Goal: Task Accomplishment & Management: Use online tool/utility

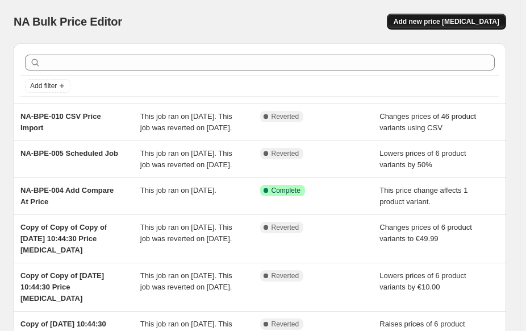
click at [439, 19] on span "Add new price [MEDICAL_DATA]" at bounding box center [447, 21] width 106 height 9
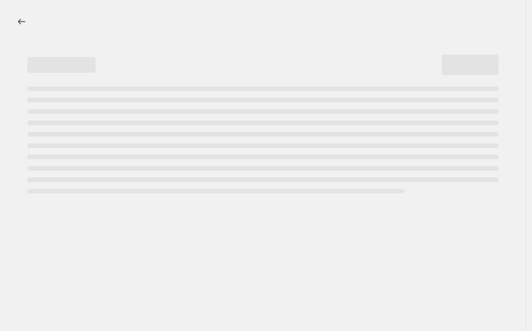
select select "percentage"
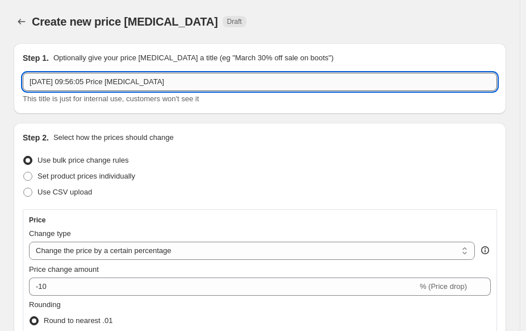
click at [242, 74] on input "[DATE] 09:56:05 Price [MEDICAL_DATA]" at bounding box center [260, 82] width 475 height 18
type input "3"
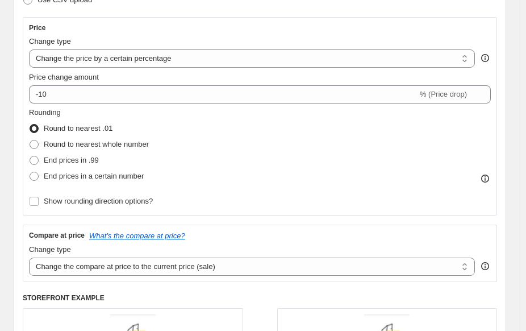
scroll to position [194, 0]
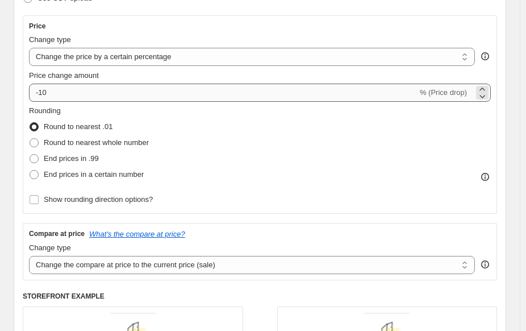
type input "Change + Change Back"
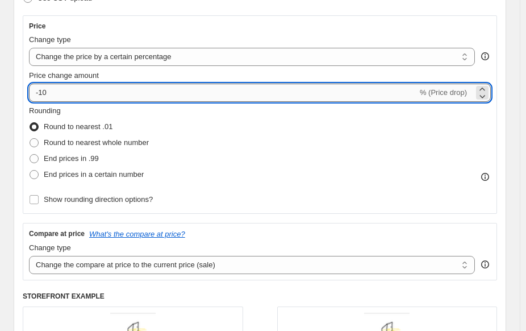
click at [127, 94] on input "-10" at bounding box center [223, 93] width 389 height 18
type input "-1"
type input "-50"
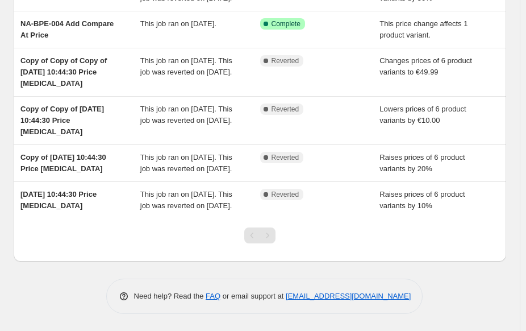
scroll to position [187, 0]
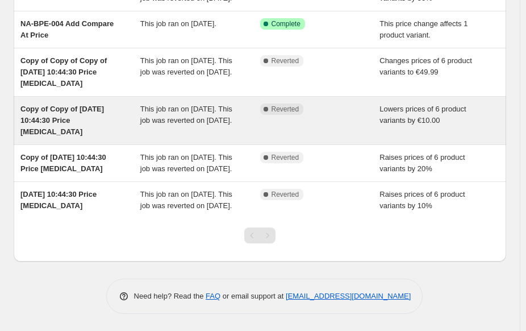
click at [84, 112] on span "Copy of Copy of [DATE] 10:44:30 Price [MEDICAL_DATA]" at bounding box center [62, 120] width 84 height 31
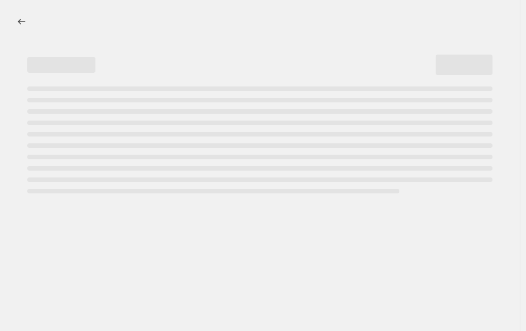
select select "by"
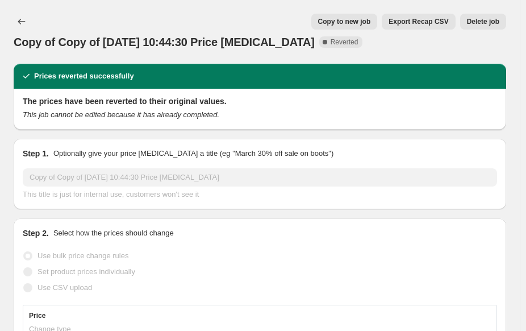
click at [366, 26] on button "Copy to new job" at bounding box center [345, 22] width 67 height 16
select select "by"
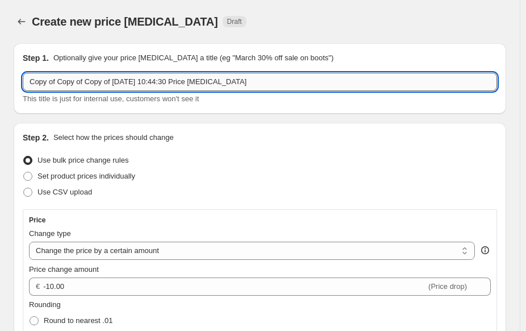
click at [251, 86] on input "Copy of Copy of Copy of [DATE] 10:44:30 Price [MEDICAL_DATA]" at bounding box center [260, 82] width 475 height 18
type input "C"
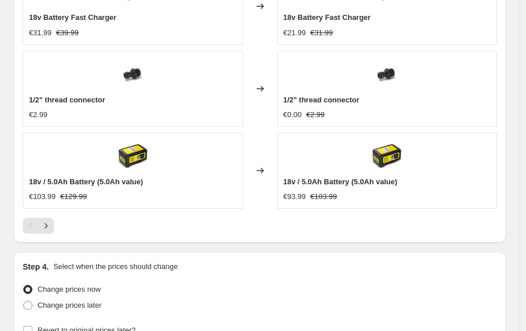
scroll to position [1095, 0]
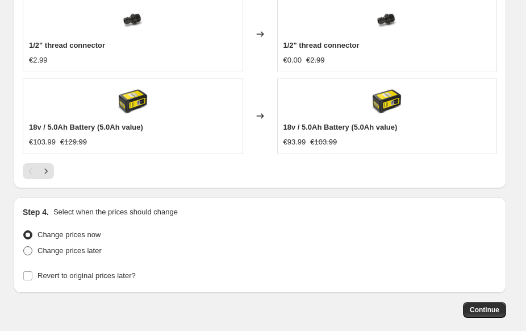
type input "Change & Change Back"
click at [69, 246] on span "Change prices later" at bounding box center [70, 250] width 64 height 9
click at [24, 246] on input "Change prices later" at bounding box center [23, 246] width 1 height 1
radio input "true"
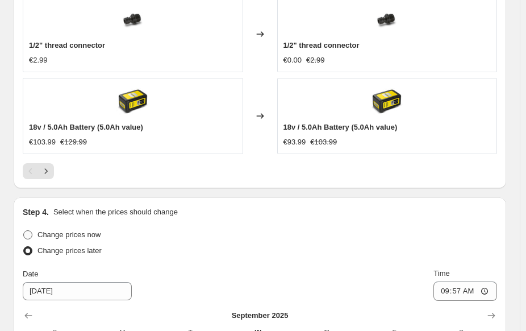
click at [64, 230] on span "Change prices now" at bounding box center [69, 234] width 63 height 9
click at [24, 230] on input "Change prices now" at bounding box center [23, 230] width 1 height 1
radio input "true"
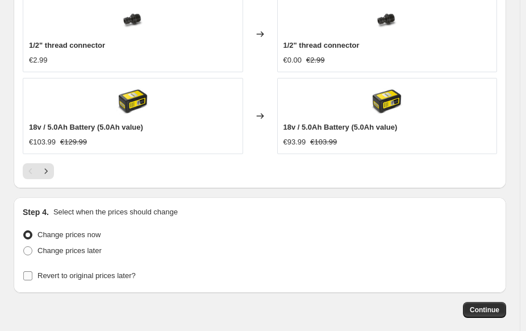
click at [29, 271] on input "Revert to original prices later?" at bounding box center [27, 275] width 9 height 9
checkbox input "true"
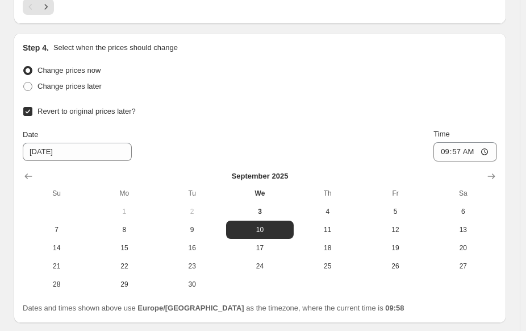
scroll to position [1262, 0]
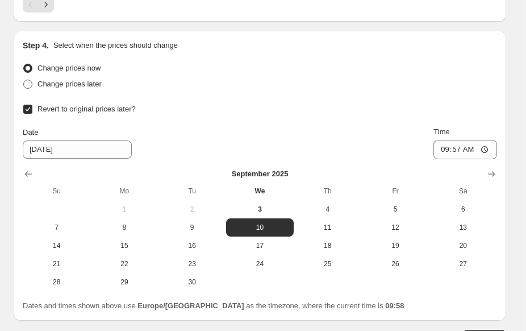
click at [83, 80] on span "Change prices later" at bounding box center [70, 84] width 64 height 9
click at [24, 80] on input "Change prices later" at bounding box center [23, 80] width 1 height 1
radio input "true"
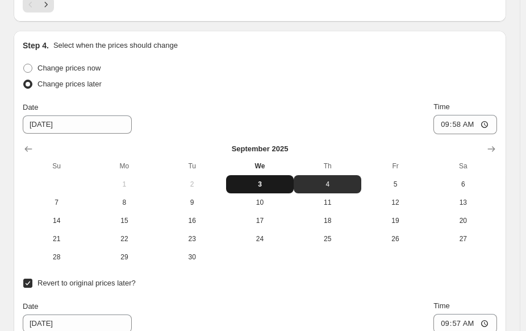
click at [270, 180] on span "3" at bounding box center [260, 184] width 59 height 9
type input "[DATE]"
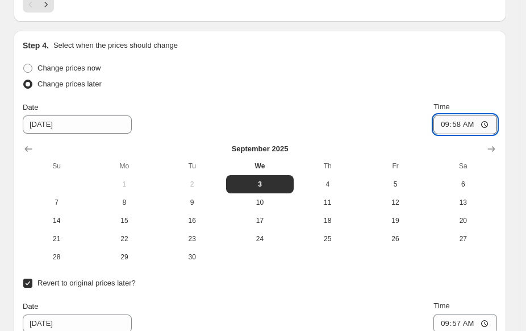
click at [471, 115] on input "09:58" at bounding box center [466, 124] width 64 height 19
click at [474, 115] on input "09:58" at bounding box center [466, 124] width 64 height 19
click at [495, 115] on input "09:58" at bounding box center [466, 124] width 64 height 19
type input "10:03"
click at [437, 76] on div "Change prices later" at bounding box center [260, 84] width 475 height 16
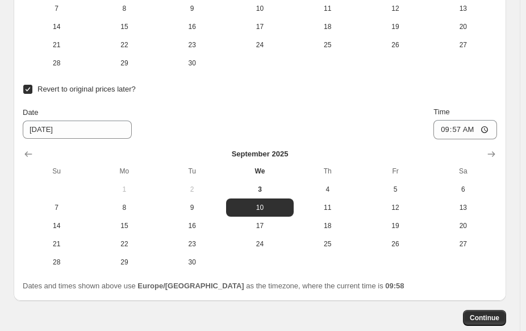
scroll to position [1464, 0]
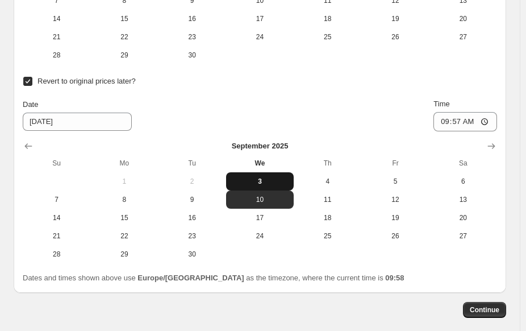
click at [277, 177] on span "3" at bounding box center [260, 181] width 59 height 9
type input "[DATE]"
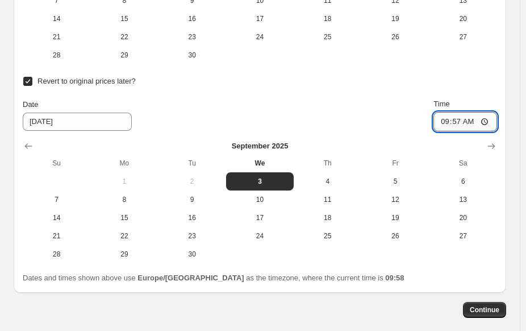
click at [467, 112] on input "09:57" at bounding box center [466, 121] width 64 height 19
drag, startPoint x: 479, startPoint y: 98, endPoint x: 493, endPoint y: 99, distance: 14.8
click at [493, 112] on input "09:57" at bounding box center [466, 121] width 64 height 19
type input "10:07"
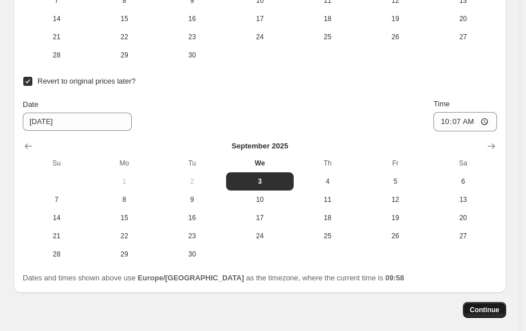
click at [492, 305] on span "Continue" at bounding box center [485, 309] width 30 height 9
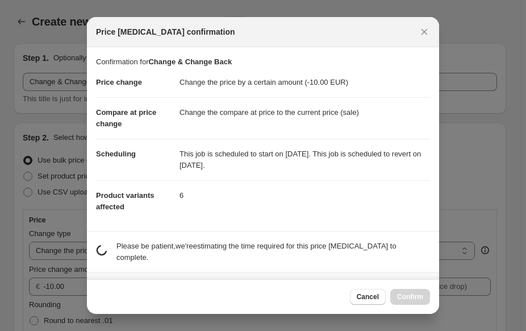
scroll to position [0, 0]
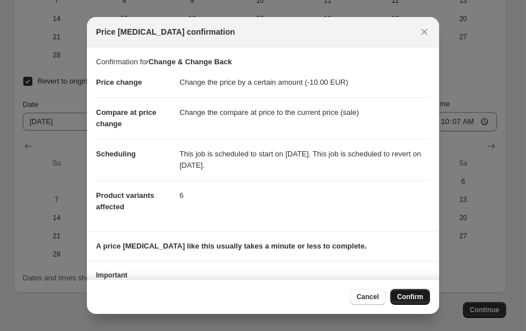
click at [409, 300] on span "Confirm" at bounding box center [410, 296] width 26 height 9
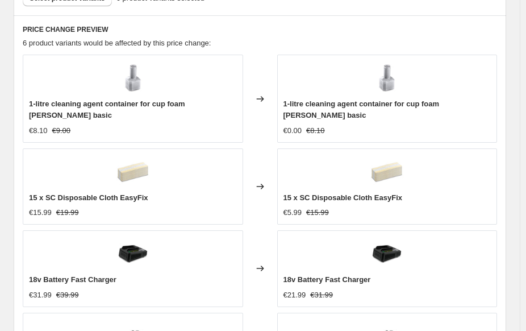
scroll to position [856, 0]
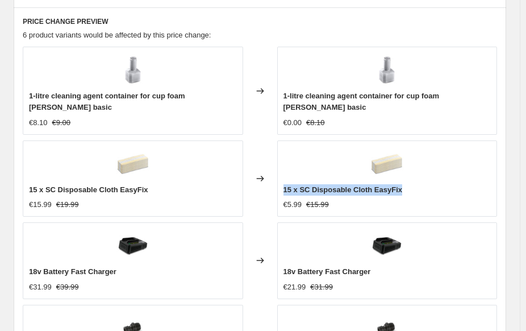
drag, startPoint x: 285, startPoint y: 166, endPoint x: 397, endPoint y: 162, distance: 112.1
click at [397, 162] on div "15 x SC Disposable Cloth EasyFix €5.99 €15.99" at bounding box center [387, 178] width 221 height 76
copy span "15 x SC Disposable Cloth EasyFix"
select select "by"
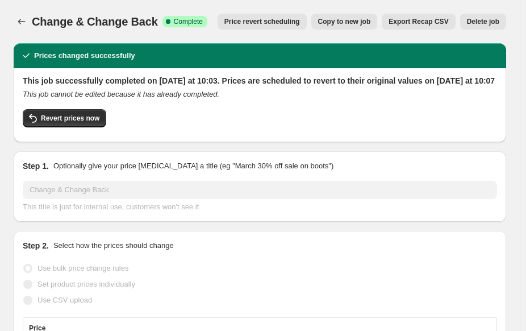
scroll to position [289, 0]
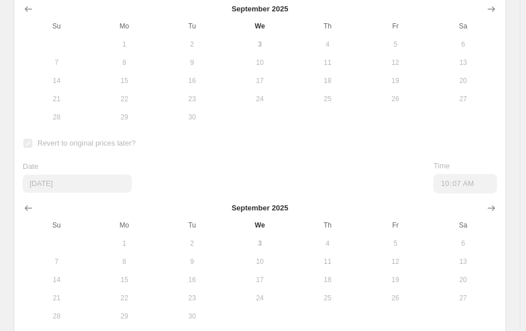
scroll to position [1590, 0]
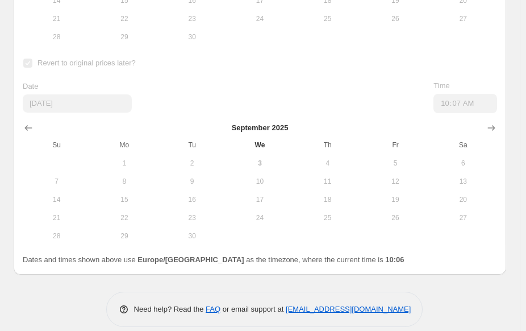
select select "by"
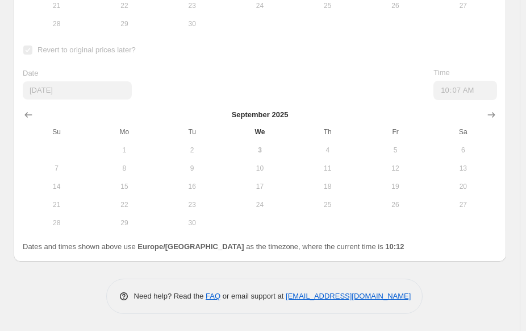
scroll to position [0, 0]
